Goal: Information Seeking & Learning: Find specific fact

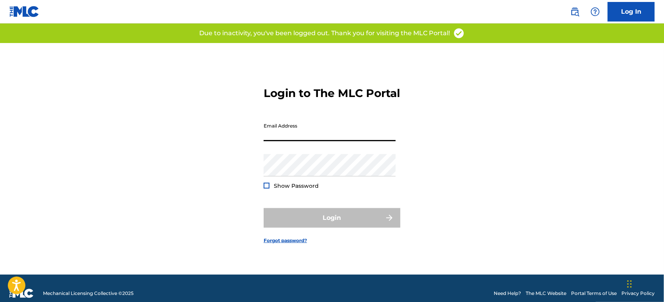
click at [298, 140] on input "Email Address" at bounding box center [330, 130] width 132 height 22
type input "[PERSON_NAME][EMAIL_ADDRESS][DOMAIN_NAME]"
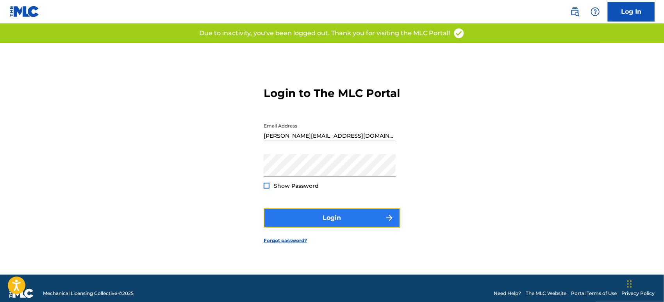
click at [331, 219] on button "Login" at bounding box center [332, 218] width 137 height 20
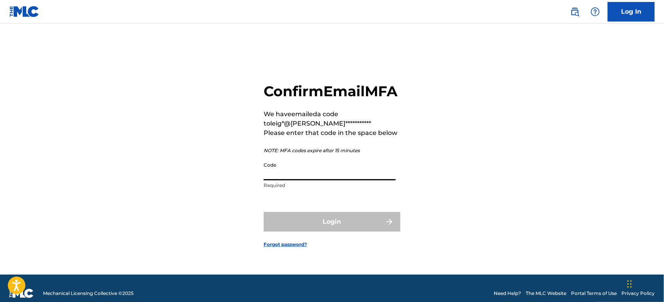
click at [291, 180] on input "Code" at bounding box center [330, 169] width 132 height 22
paste input "458798"
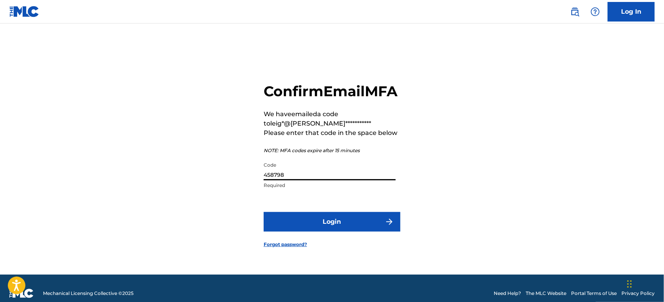
type input "458798"
click at [340, 219] on form "**********" at bounding box center [332, 158] width 137 height 231
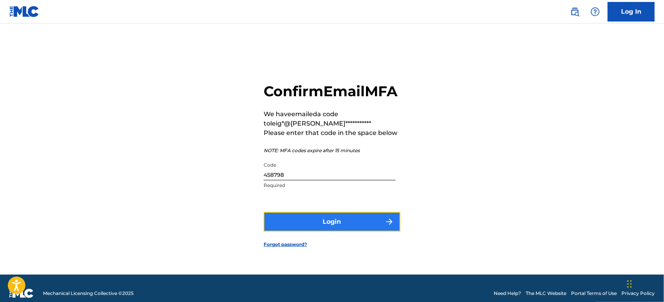
click at [340, 224] on button "Login" at bounding box center [332, 222] width 137 height 20
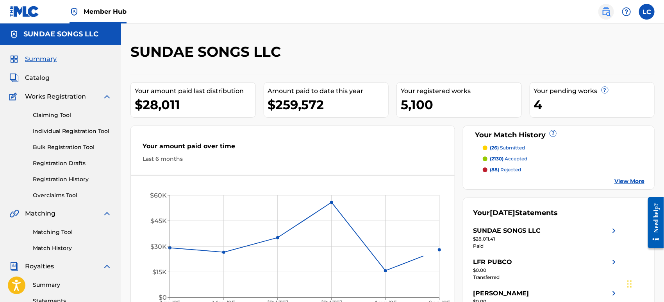
click at [612, 13] on link at bounding box center [607, 12] width 16 height 16
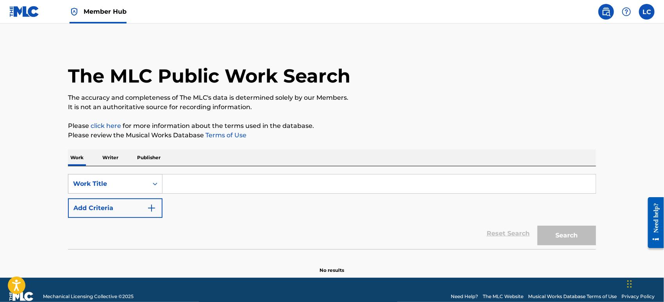
scroll to position [9, 0]
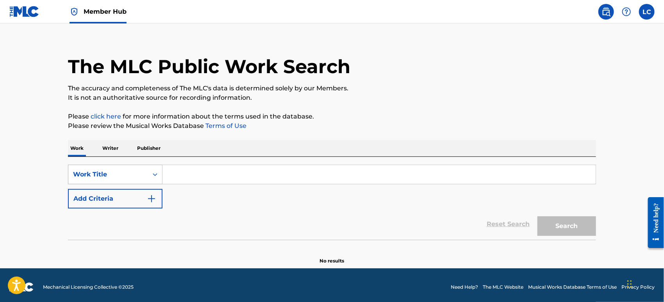
click at [132, 184] on div "Work Title" at bounding box center [115, 175] width 95 height 20
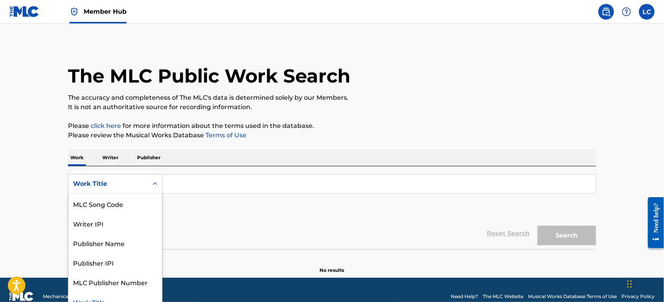
scroll to position [0, 0]
drag, startPoint x: 140, startPoint y: 206, endPoint x: 167, endPoint y: 193, distance: 29.9
click at [141, 206] on div "Writer Name" at bounding box center [115, 203] width 94 height 20
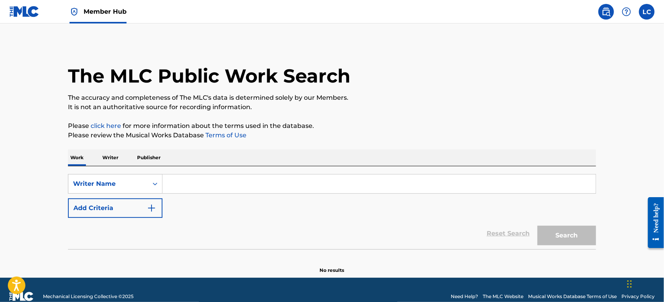
click at [186, 188] on input "Search Form" at bounding box center [379, 183] width 433 height 19
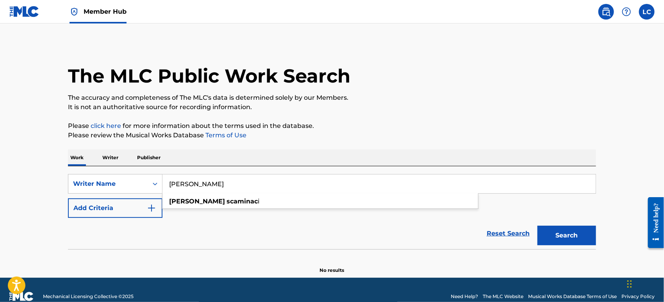
type input "[PERSON_NAME]"
click at [538, 225] on button "Search" at bounding box center [567, 235] width 59 height 20
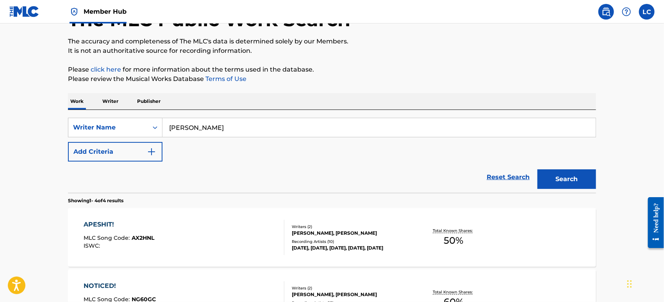
scroll to position [87, 0]
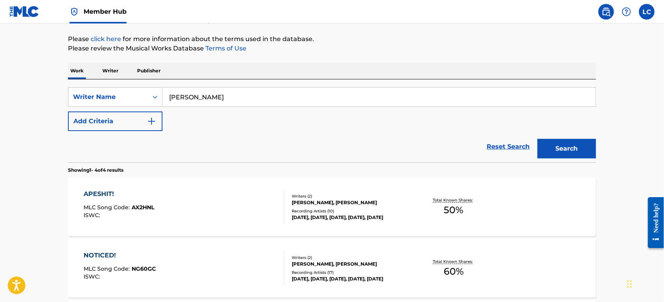
click at [314, 199] on div "[PERSON_NAME], [PERSON_NAME]" at bounding box center [351, 202] width 118 height 7
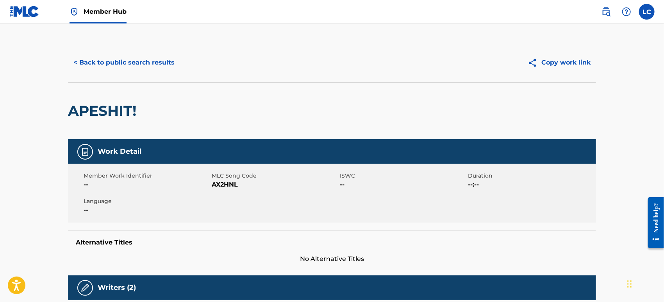
click at [225, 186] on span "AX2HNL" at bounding box center [275, 184] width 126 height 9
copy span "AX2HNL"
click at [139, 57] on button "< Back to public search results" at bounding box center [124, 63] width 112 height 20
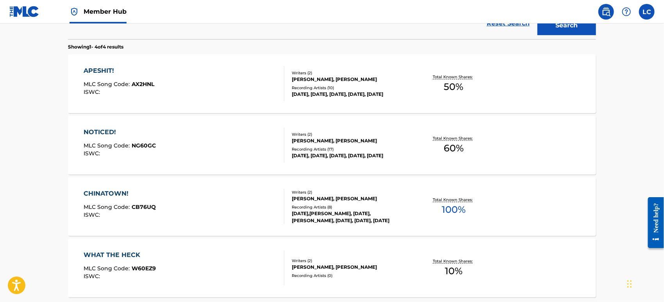
scroll to position [217, 0]
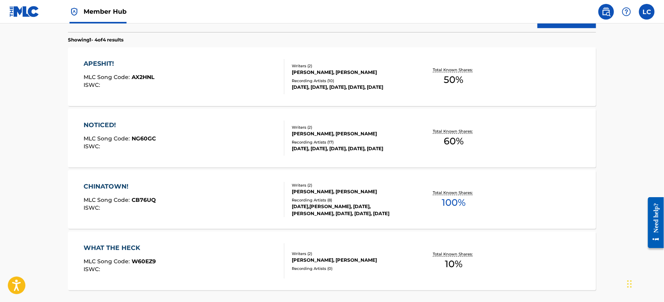
click at [201, 137] on div "NOTICED! MLC Song Code : NG60GC ISWC :" at bounding box center [184, 137] width 201 height 35
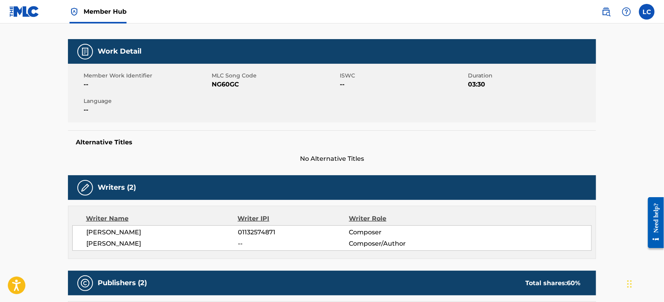
scroll to position [87, 0]
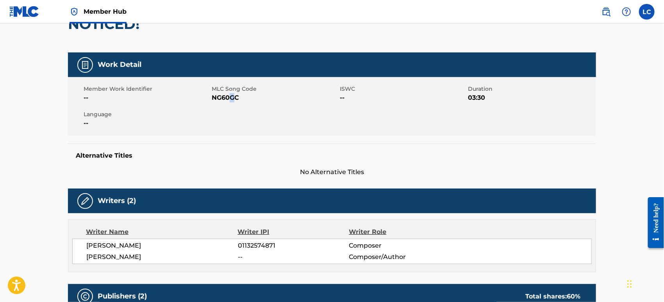
click at [231, 97] on span "NG60GC" at bounding box center [275, 97] width 126 height 9
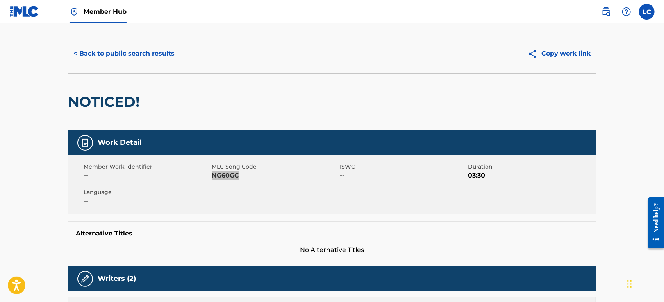
scroll to position [0, 0]
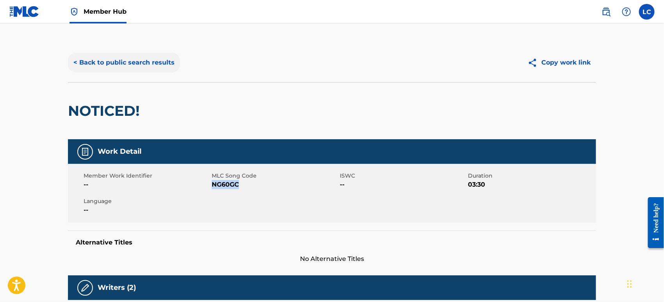
click at [137, 68] on button "< Back to public search results" at bounding box center [124, 63] width 112 height 20
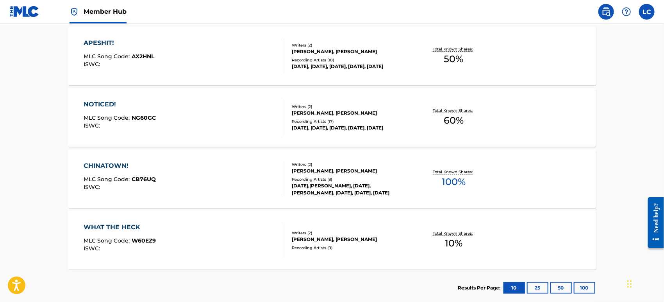
click at [216, 172] on div "CHINATOWN! MLC Song Code : CB76UQ ISWC :" at bounding box center [184, 178] width 201 height 35
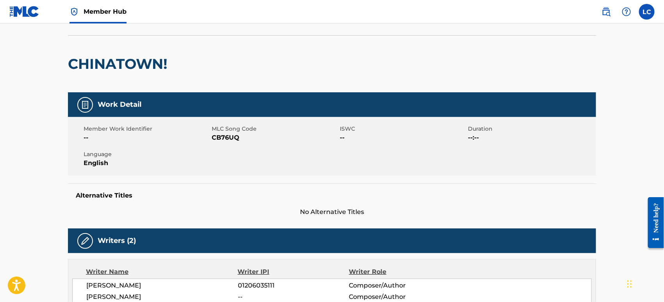
scroll to position [43, 0]
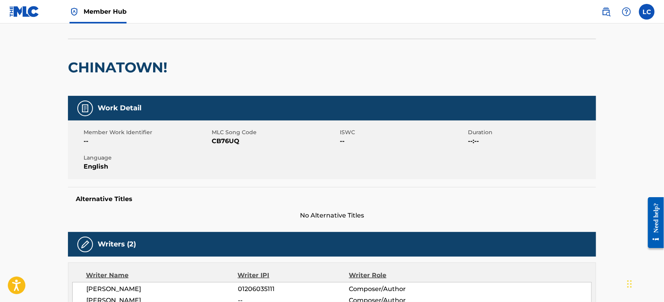
click at [220, 142] on span "CB76UQ" at bounding box center [275, 140] width 126 height 9
copy span "CB76UQ"
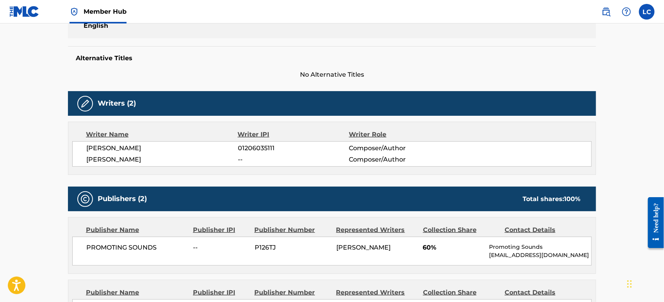
scroll to position [217, 0]
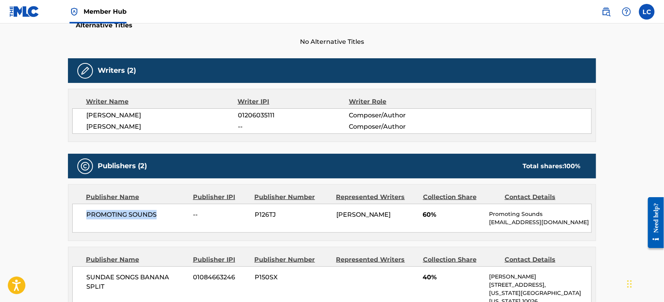
drag, startPoint x: 85, startPoint y: 212, endPoint x: 156, endPoint y: 213, distance: 71.1
click at [156, 213] on div "PROMOTING SOUNDS -- P126TJ [PERSON_NAME] 60% Promoting Sounds [EMAIL_ADDRESS][D…" at bounding box center [332, 218] width 520 height 29
copy span "PROMOTING SOUNDS"
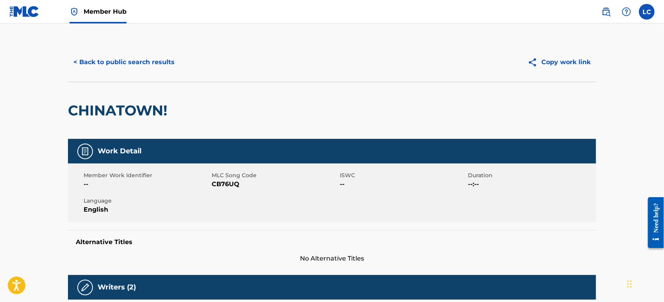
scroll to position [0, 0]
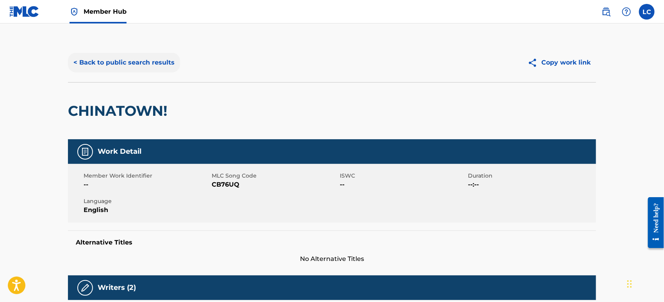
click at [144, 68] on button "< Back to public search results" at bounding box center [124, 63] width 112 height 20
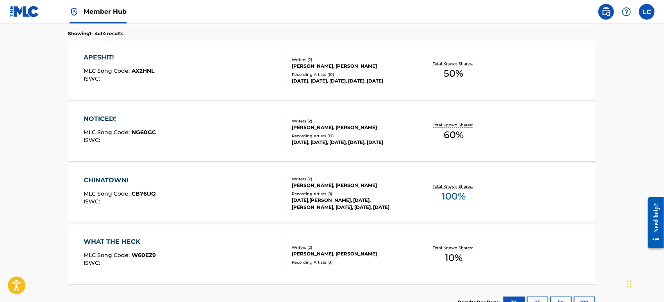
scroll to position [240, 0]
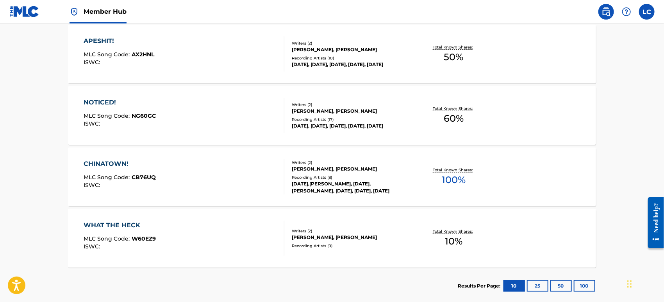
click at [206, 225] on div "WHAT THE HECK MLC Song Code : W60EZ9 ISWC :" at bounding box center [184, 237] width 201 height 35
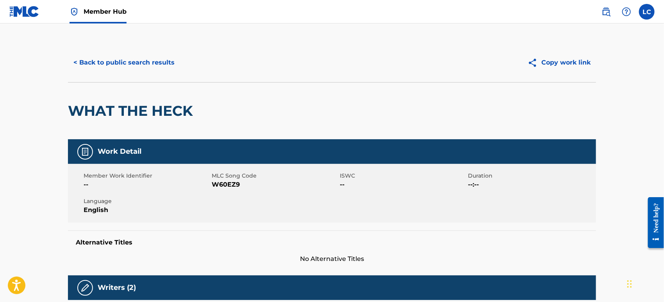
click at [221, 184] on span "W60EZ9" at bounding box center [275, 184] width 126 height 9
copy span "W60EZ9"
click at [113, 57] on button "< Back to public search results" at bounding box center [124, 63] width 112 height 20
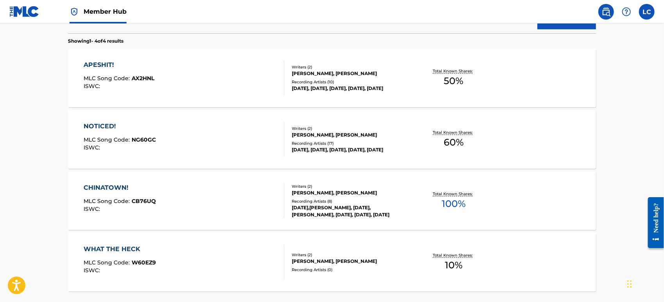
scroll to position [216, 0]
click at [249, 79] on div "APESHIT! MLC Song Code : AX2HNL ISWC :" at bounding box center [184, 76] width 201 height 35
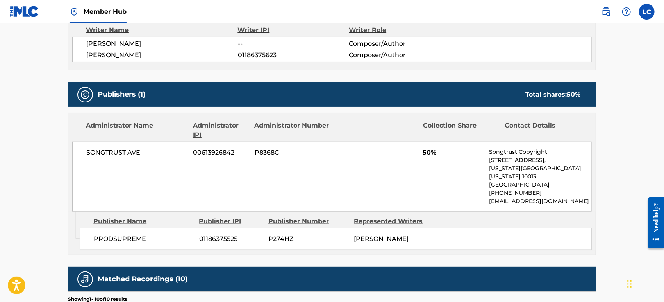
scroll to position [260, 0]
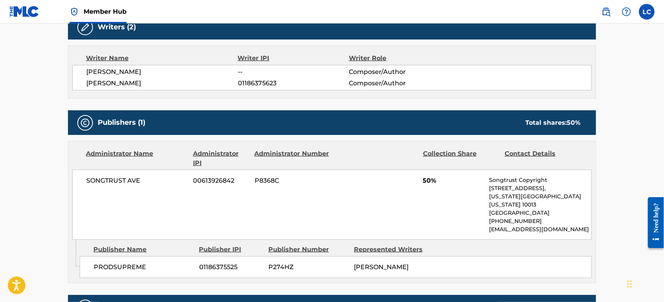
drag, startPoint x: 85, startPoint y: 84, endPoint x: 153, endPoint y: 82, distance: 68.0
click at [153, 82] on div "[PERSON_NAME] -- Composer/Author [PERSON_NAME] 01186375623 Composer/Author" at bounding box center [332, 77] width 520 height 25
copy span "[PERSON_NAME]"
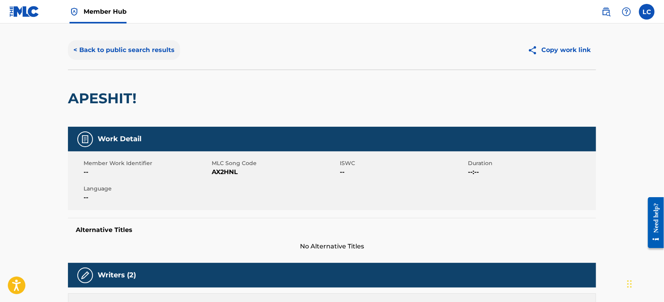
scroll to position [0, 0]
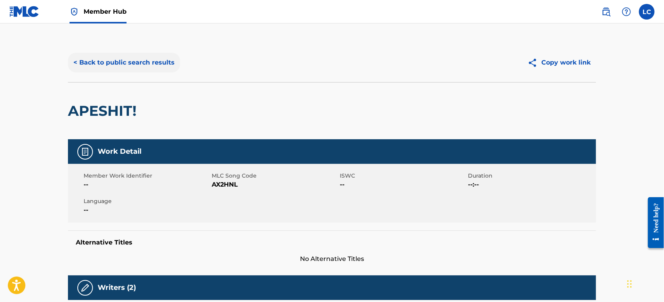
click at [127, 59] on button "< Back to public search results" at bounding box center [124, 63] width 112 height 20
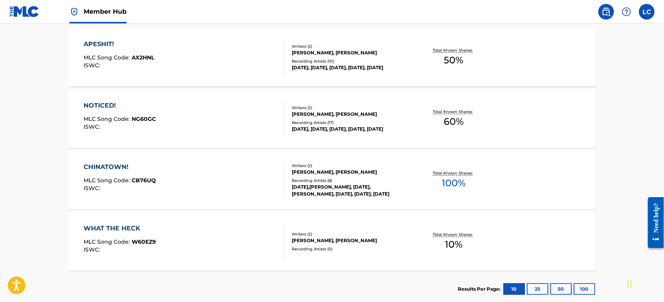
scroll to position [240, 0]
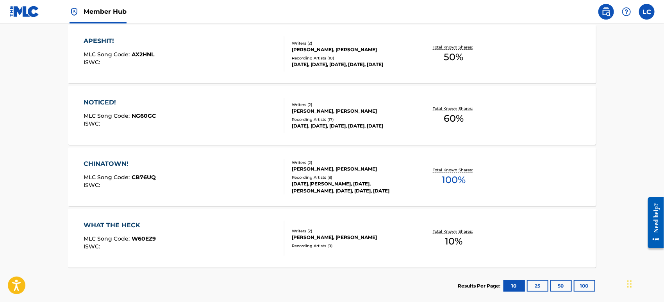
click at [174, 107] on div "NOTICED! MLC Song Code : NG60GC ISWC :" at bounding box center [184, 115] width 201 height 35
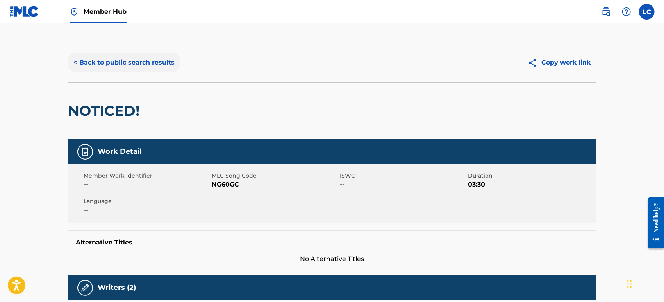
click at [118, 61] on button "< Back to public search results" at bounding box center [124, 63] width 112 height 20
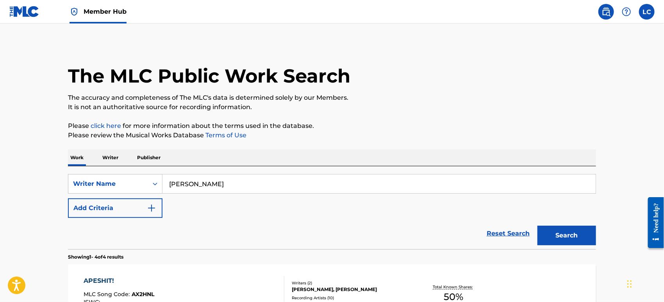
scroll to position [260, 0]
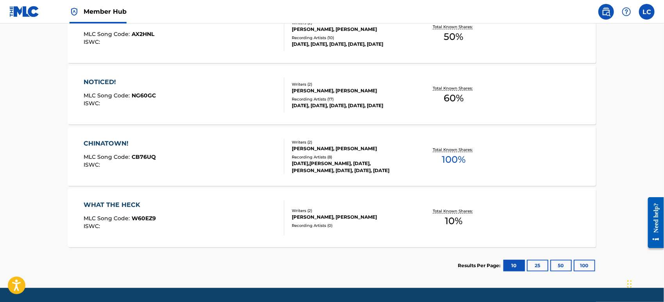
click at [225, 208] on div "WHAT THE HECK MLC Song Code : W60EZ9 ISWC :" at bounding box center [184, 217] width 201 height 35
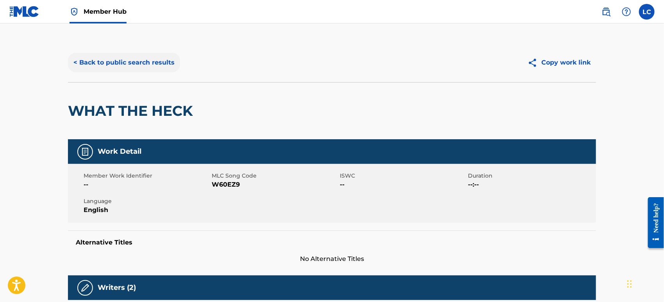
click at [125, 58] on button "< Back to public search results" at bounding box center [124, 63] width 112 height 20
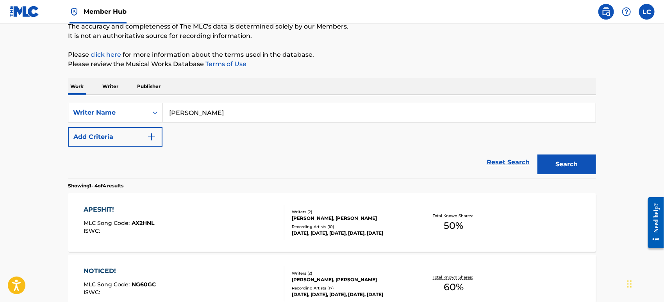
scroll to position [63, 0]
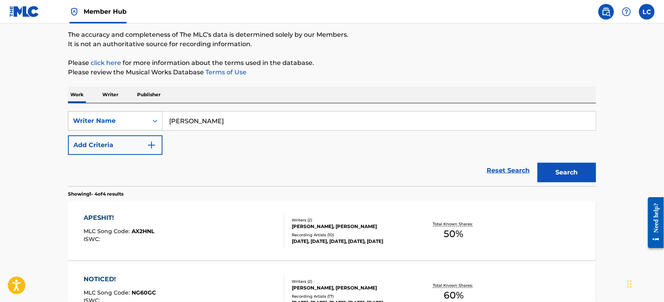
drag, startPoint x: 183, startPoint y: 118, endPoint x: 141, endPoint y: 118, distance: 41.8
click at [141, 118] on div "SearchWithCriteria513ea7a7-0c41-4da9-86e2-7fe4b40893d6 Writer Name [PERSON_NAME]" at bounding box center [332, 121] width 528 height 20
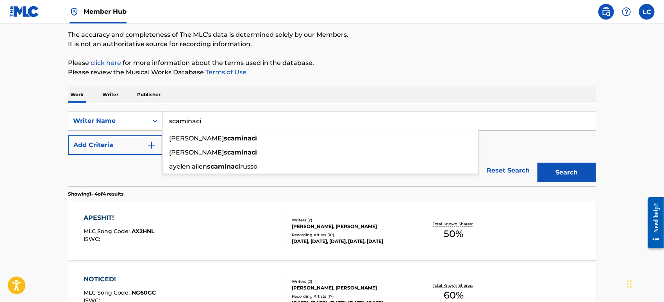
type input "scaminaci"
click at [538, 163] on button "Search" at bounding box center [567, 173] width 59 height 20
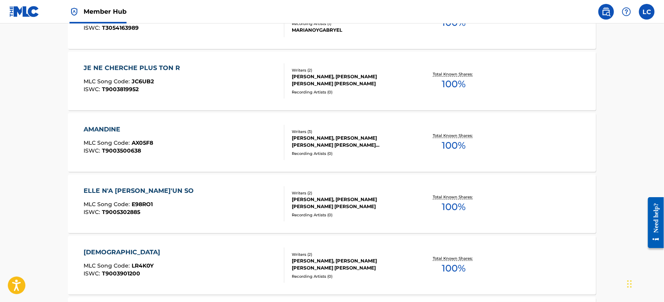
scroll to position [454, 0]
